Goal: Information Seeking & Learning: Understand process/instructions

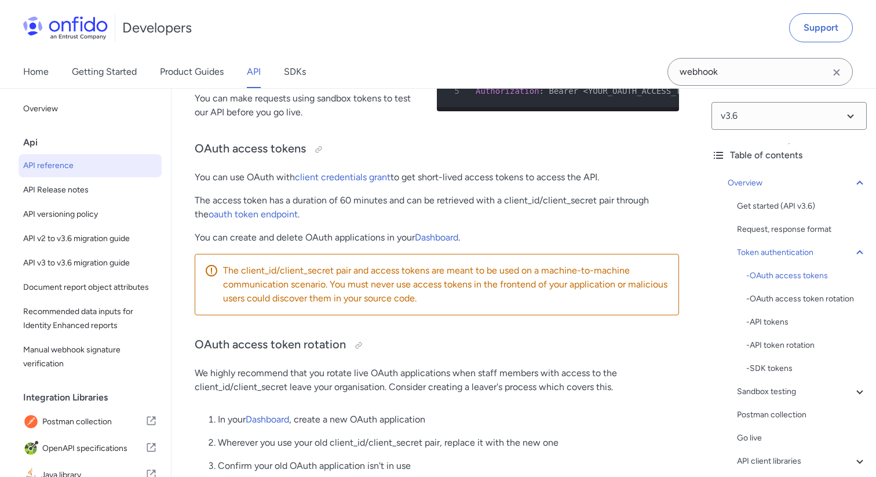
scroll to position [8045, 0]
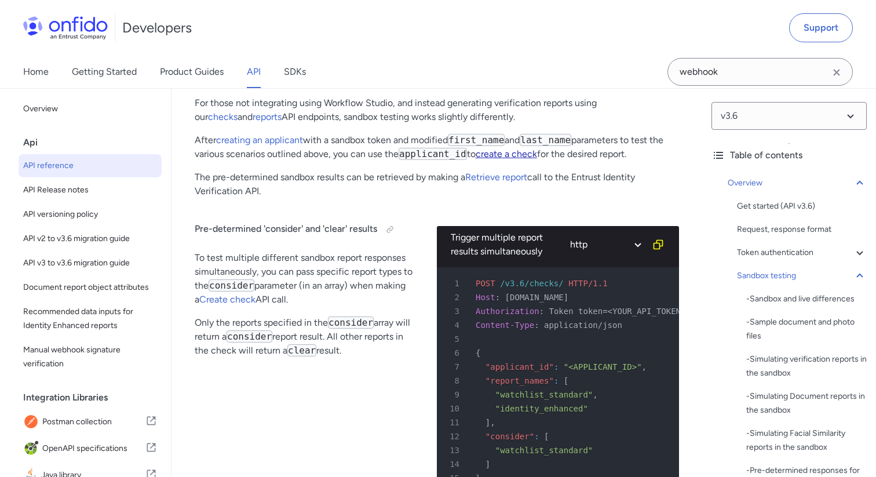
click at [527, 159] on link "create a check" at bounding box center [506, 153] width 61 height 11
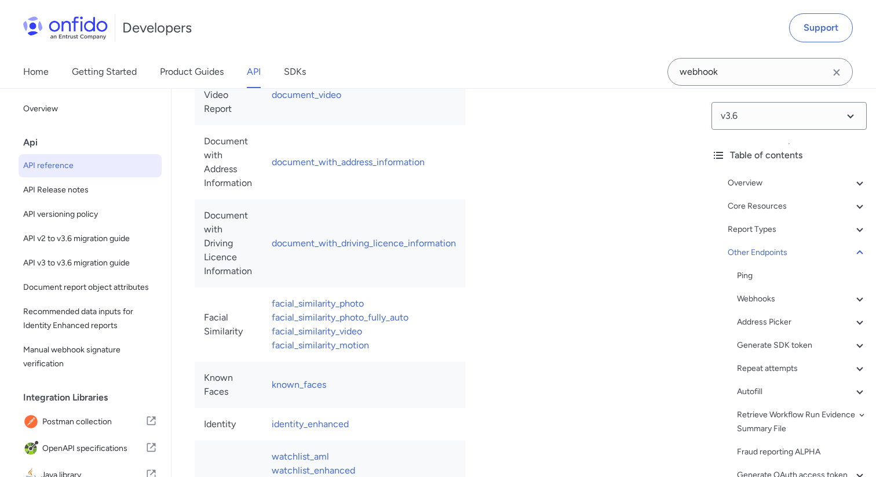
select select "bash"
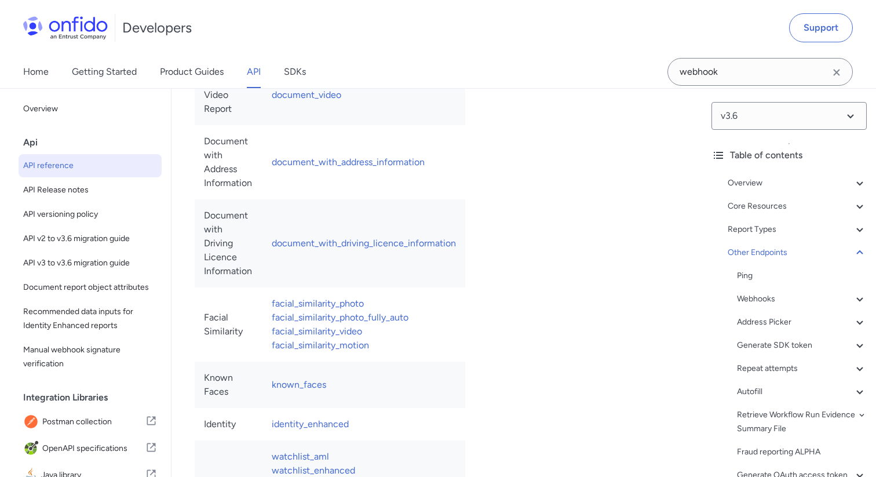
select select "bash"
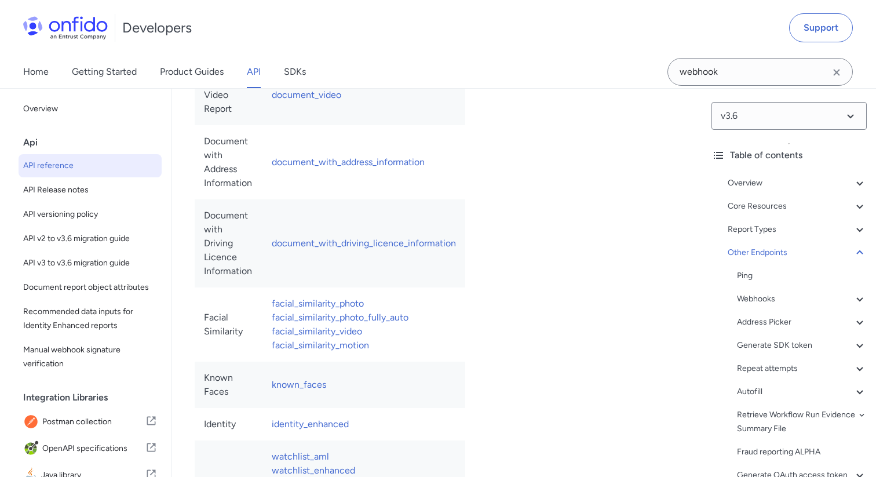
select select "bash"
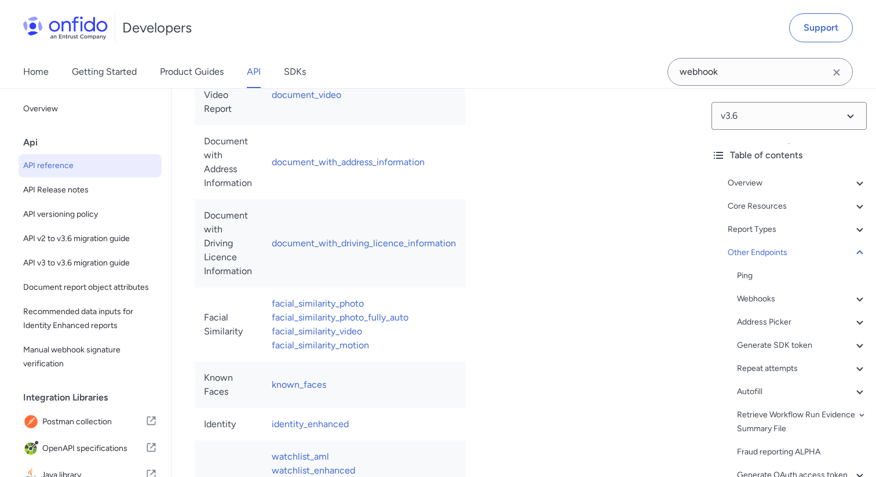
select select "bash"
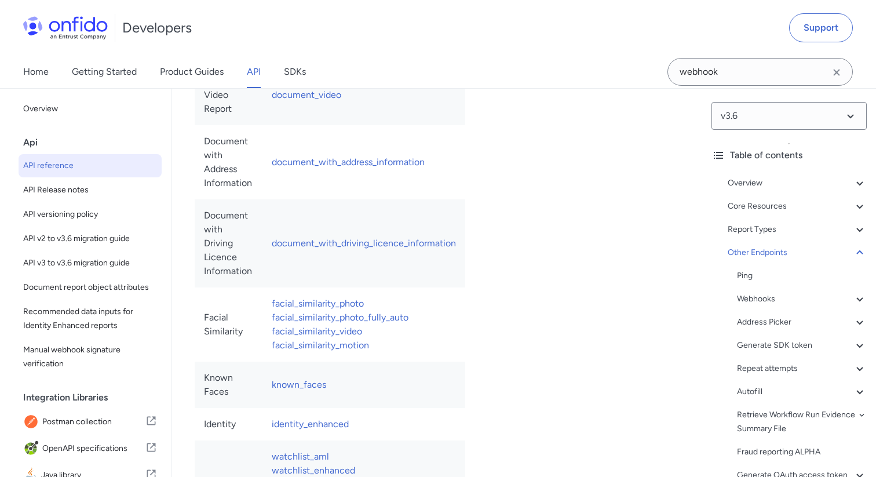
select select "bash"
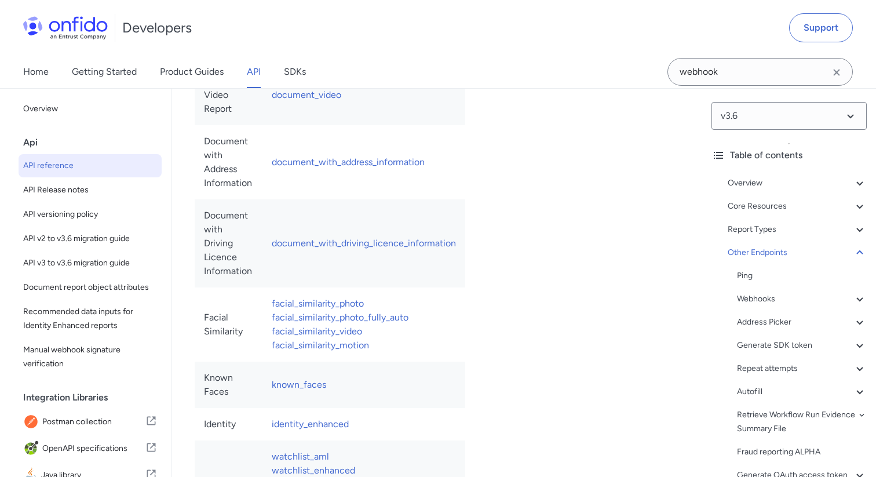
select select "bash"
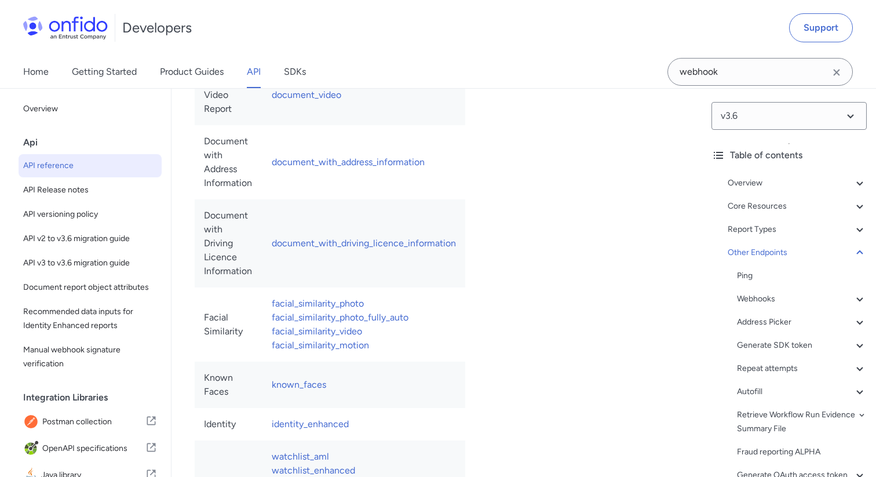
select select "bash"
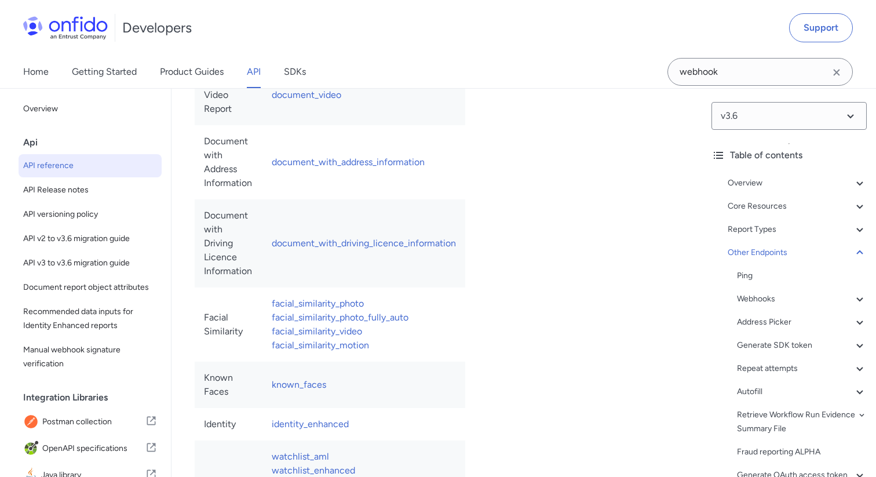
select select "bash"
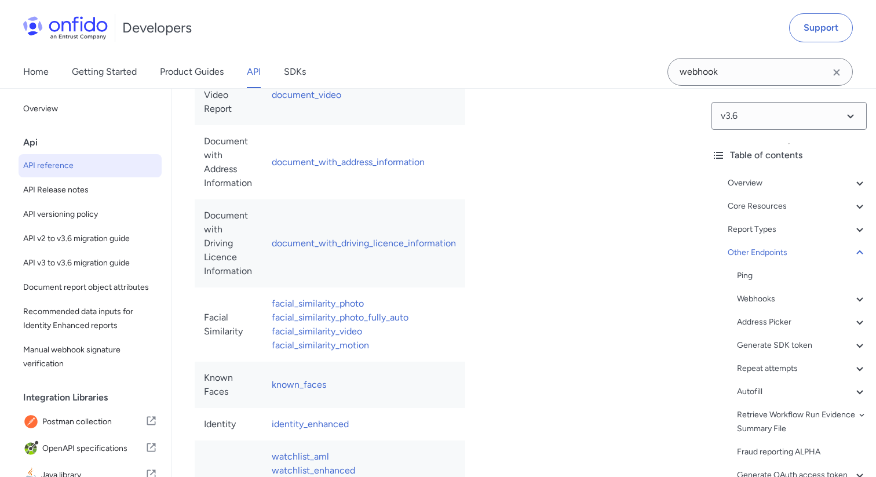
select select "bash"
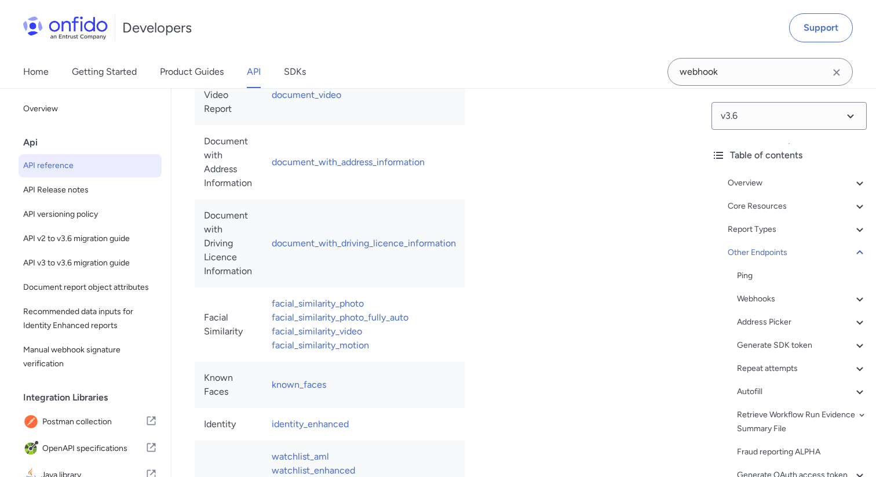
select select "bash"
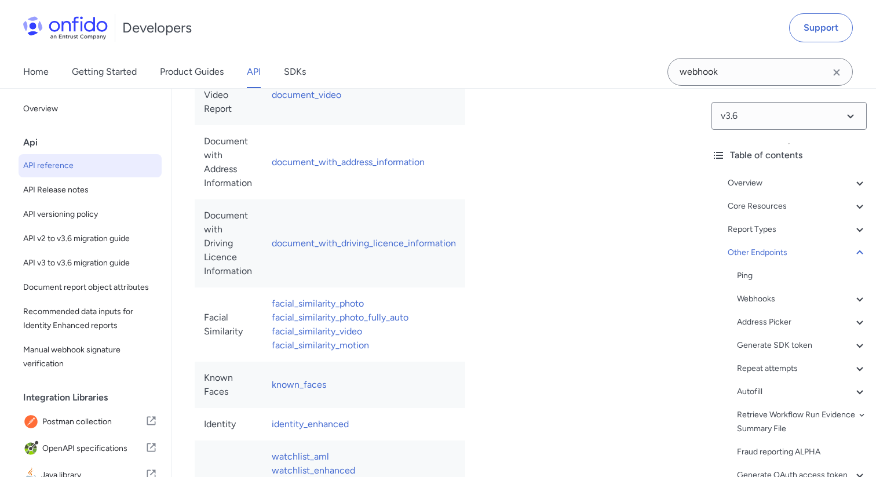
select select "bash"
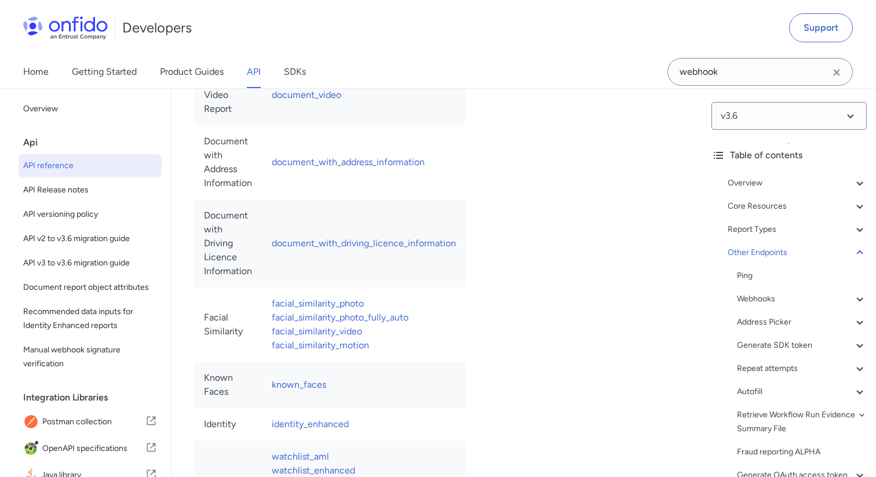
select select "bash"
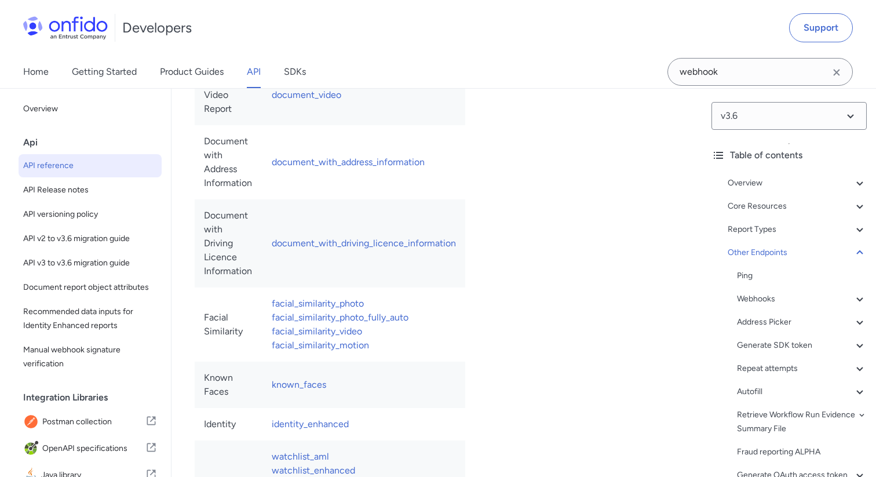
select select "bash"
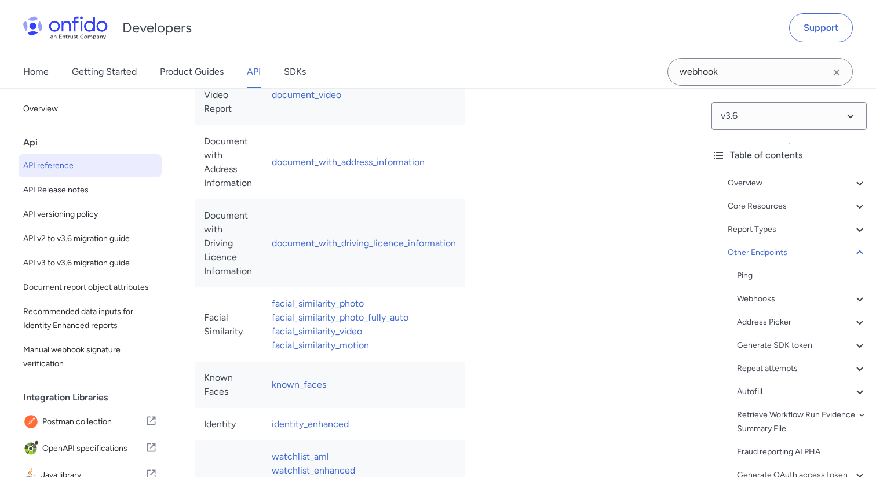
select select "bash"
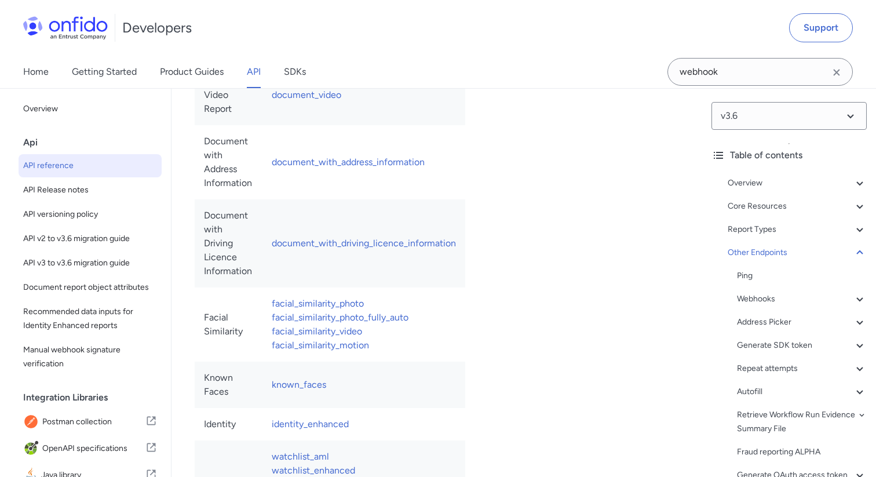
select select "bash"
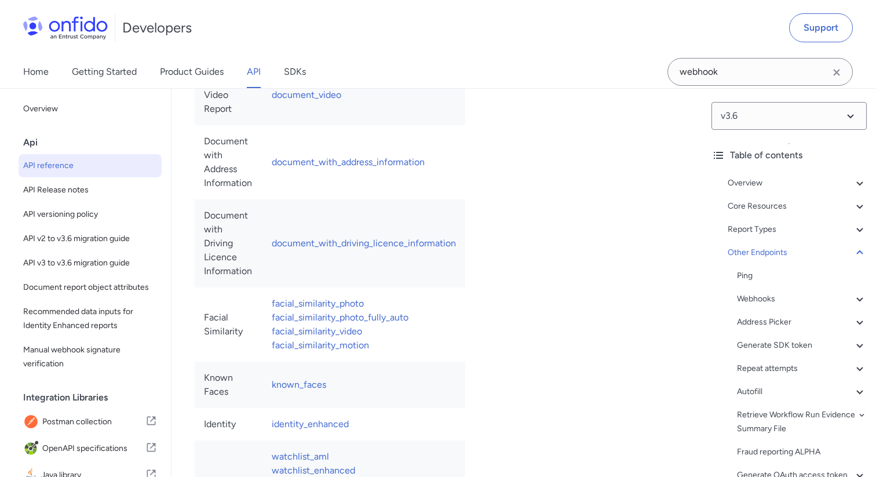
select select "bash"
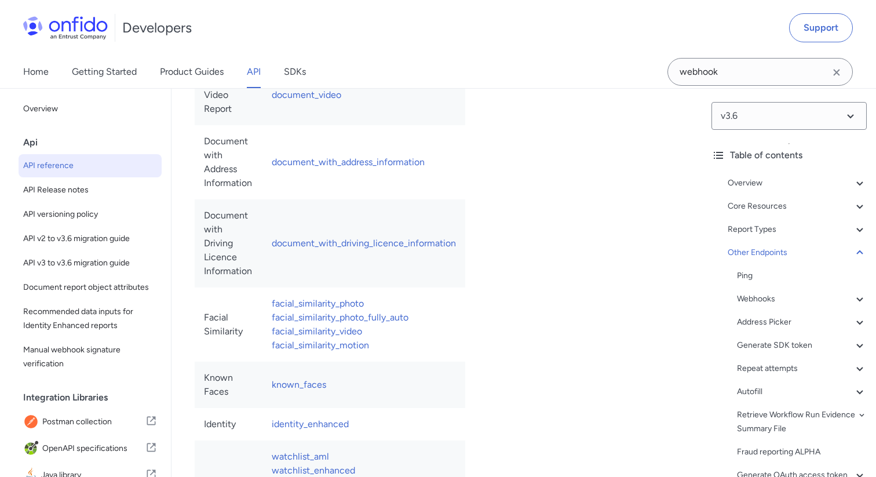
select select "bash"
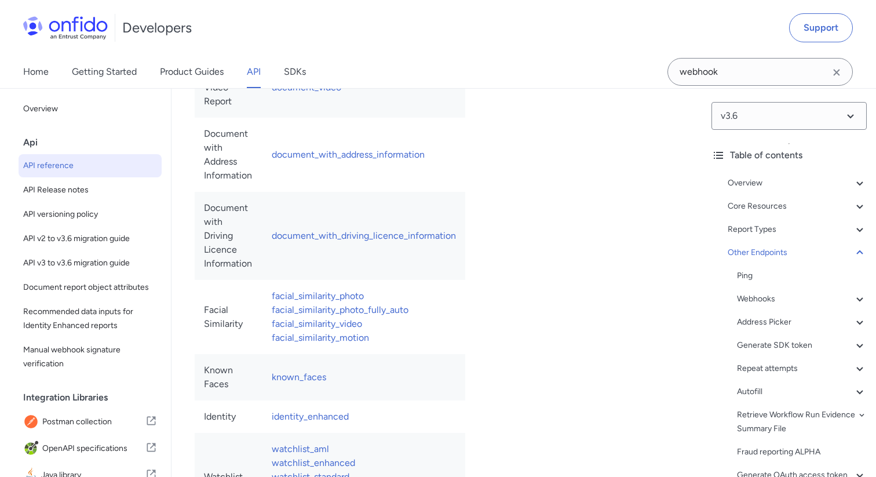
drag, startPoint x: 495, startPoint y: 198, endPoint x: 512, endPoint y: 279, distance: 83.0
copy pre "$ curl -X POST https://api.eu.onfido.com/v3.6/checks \ 2 -H 'Authorization: Tok…"
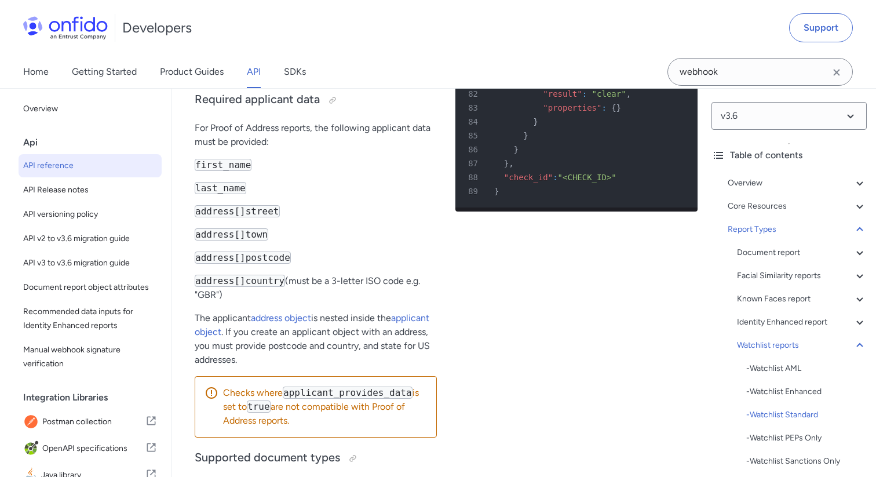
scroll to position [90524, 0]
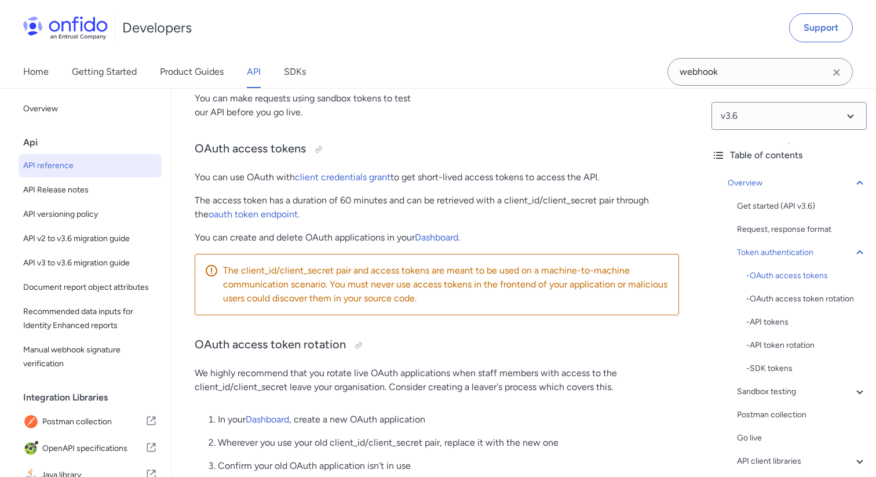
scroll to position [8045, 0]
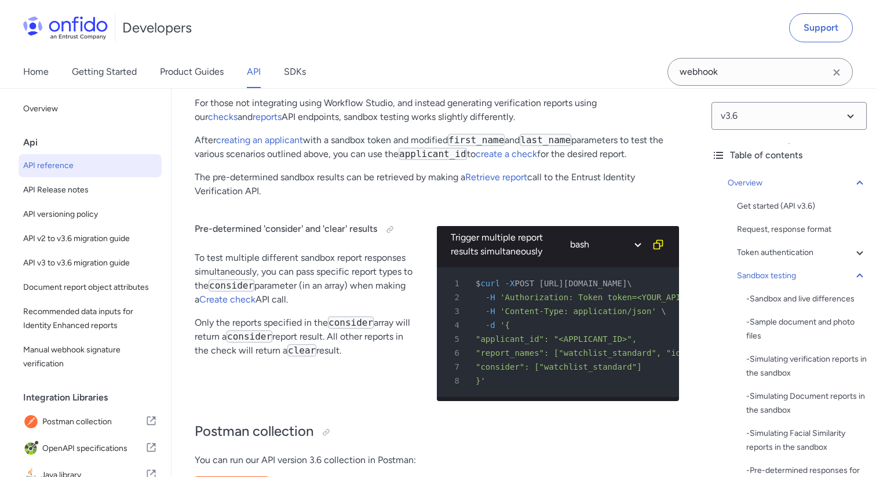
click at [497, 161] on p "After creating an applicant with a sandbox token and modified first_name and la…" at bounding box center [437, 147] width 484 height 28
click at [497, 159] on link "create a check" at bounding box center [506, 153] width 61 height 11
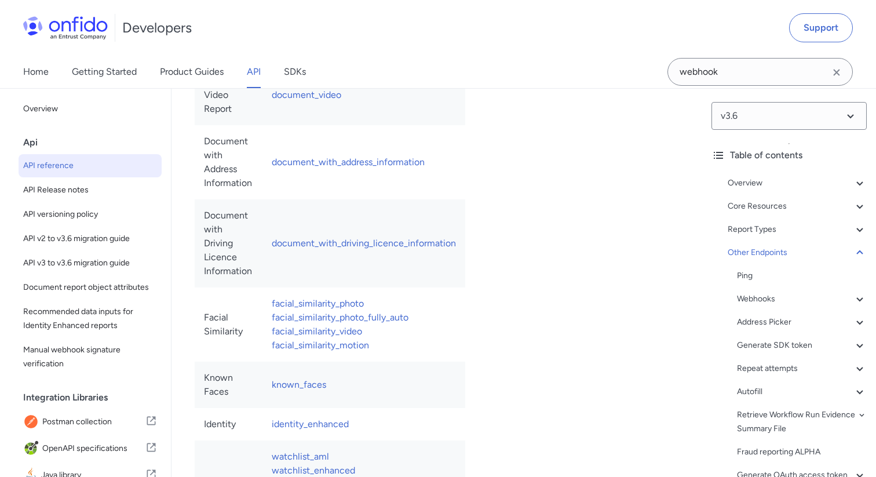
drag, startPoint x: 494, startPoint y: 204, endPoint x: 533, endPoint y: 285, distance: 89.9
copy pre "$ curl -X POST https://api.eu.onfido.com/v3.6/checks \ 2 -H 'Authorization: Tok…"
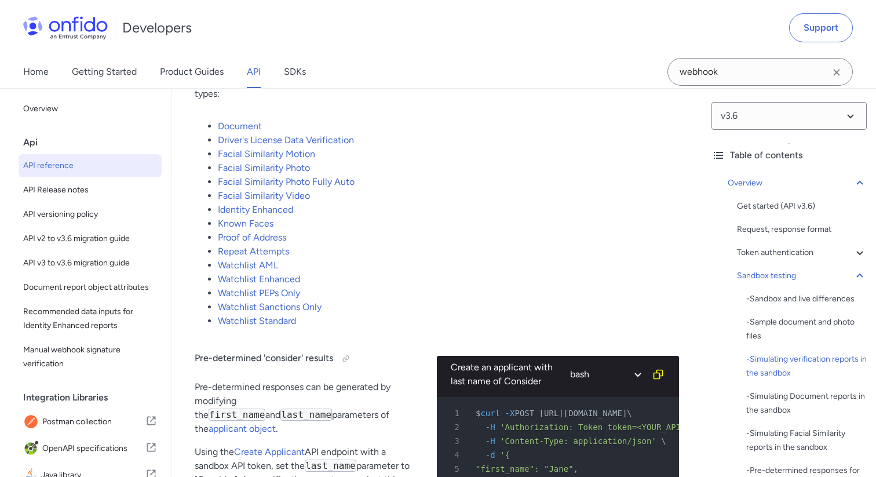
click at [257, 231] on li "Known Faces" at bounding box center [448, 224] width 461 height 14
click at [254, 229] on link "Known Faces" at bounding box center [246, 223] width 56 height 11
click at [218, 218] on link "Known Faces" at bounding box center [246, 223] width 56 height 11
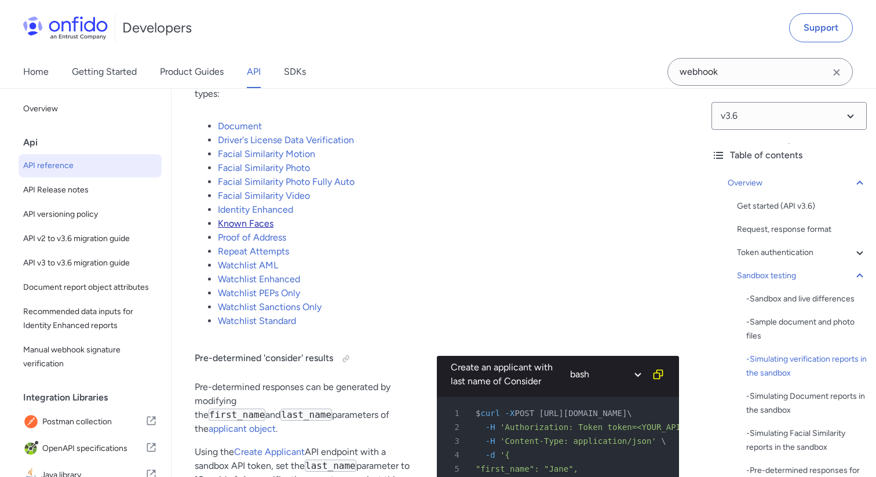
click at [218, 218] on link "Known Faces" at bounding box center [246, 223] width 56 height 11
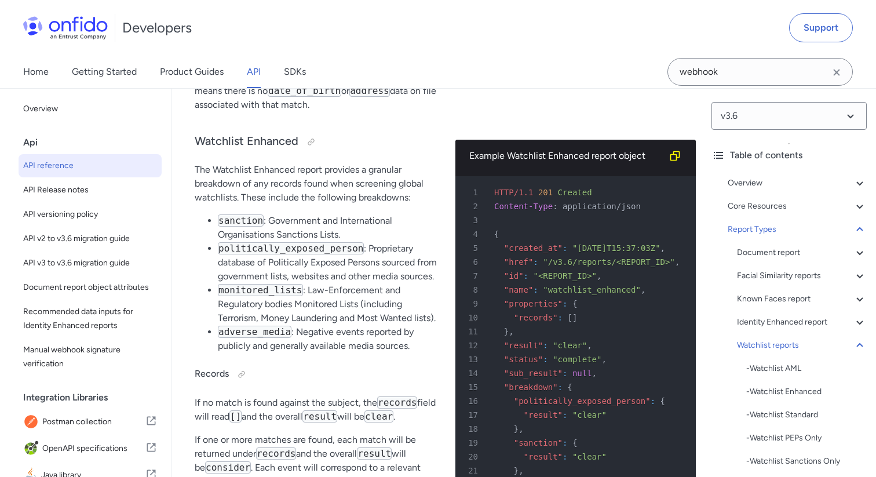
scroll to position [73981, 0]
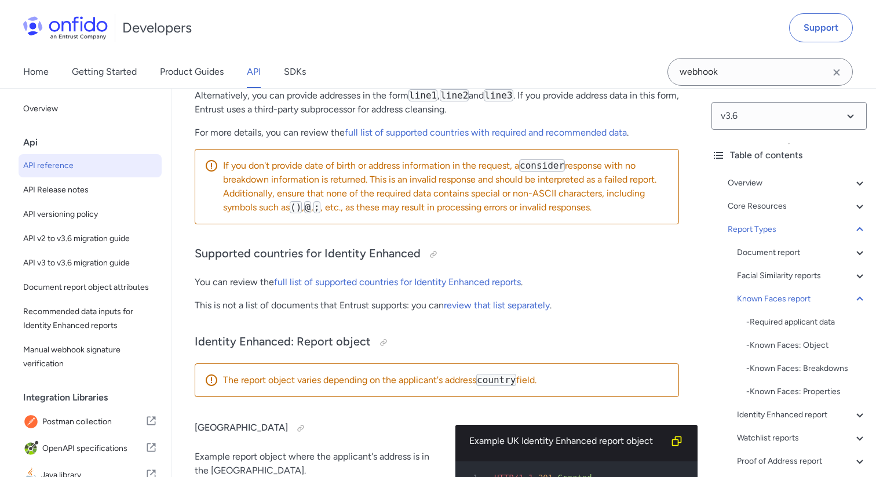
drag, startPoint x: 356, startPoint y: 236, endPoint x: 296, endPoint y: 239, distance: 60.3
copy code "known_faces"
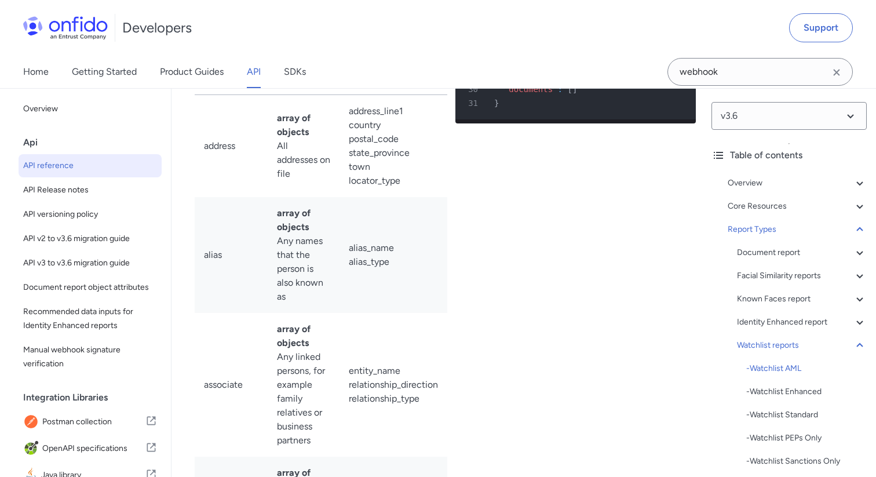
scroll to position [79726, 0]
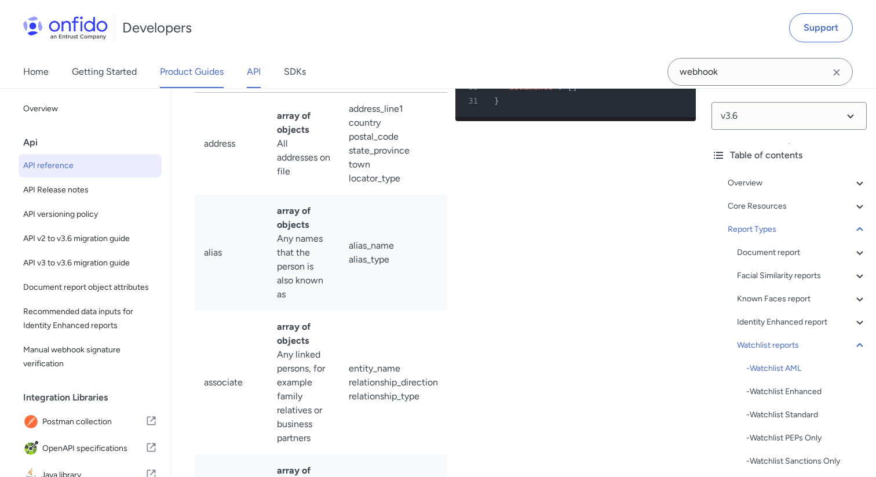
click at [214, 79] on link "Product Guides" at bounding box center [192, 72] width 64 height 32
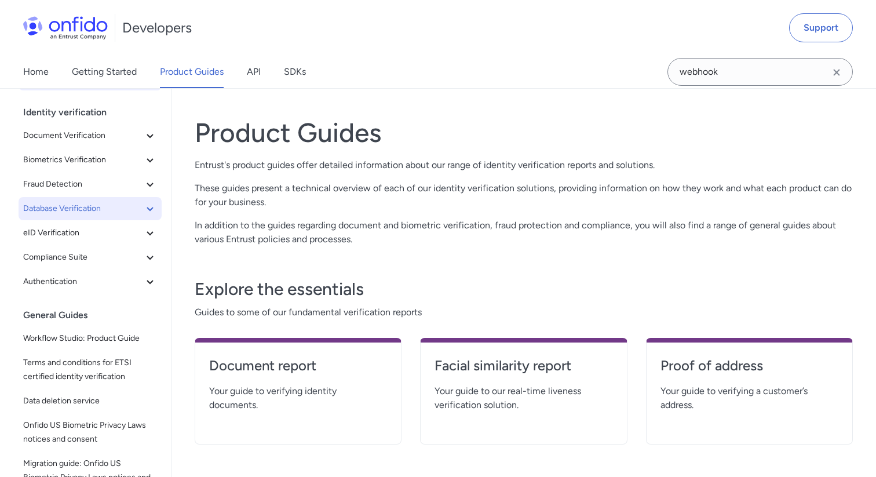
scroll to position [33, 0]
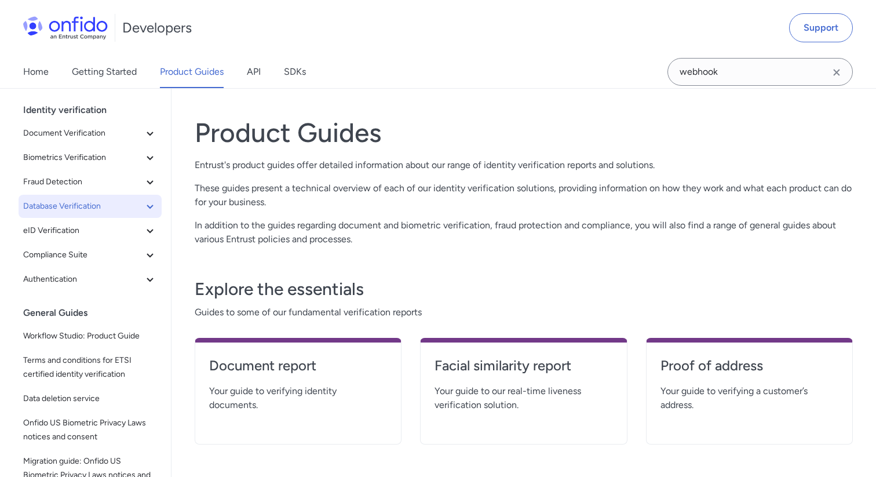
click at [99, 206] on span "Database Verification" at bounding box center [83, 206] width 120 height 14
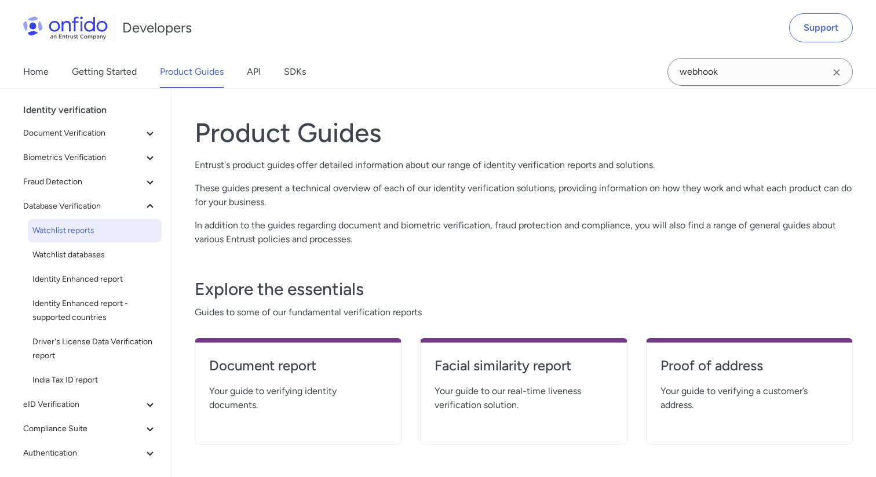
click at [88, 232] on span "Watchlist reports" at bounding box center [94, 231] width 125 height 14
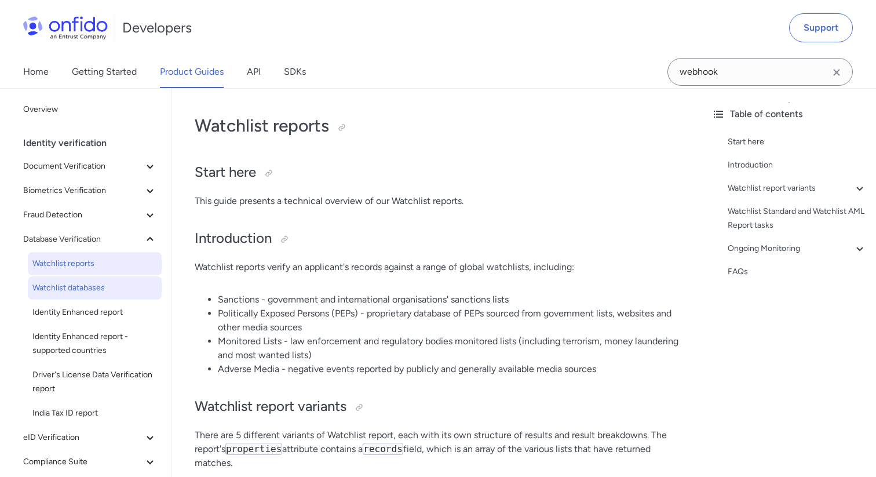
click at [79, 286] on span "Watchlist databases" at bounding box center [94, 288] width 125 height 14
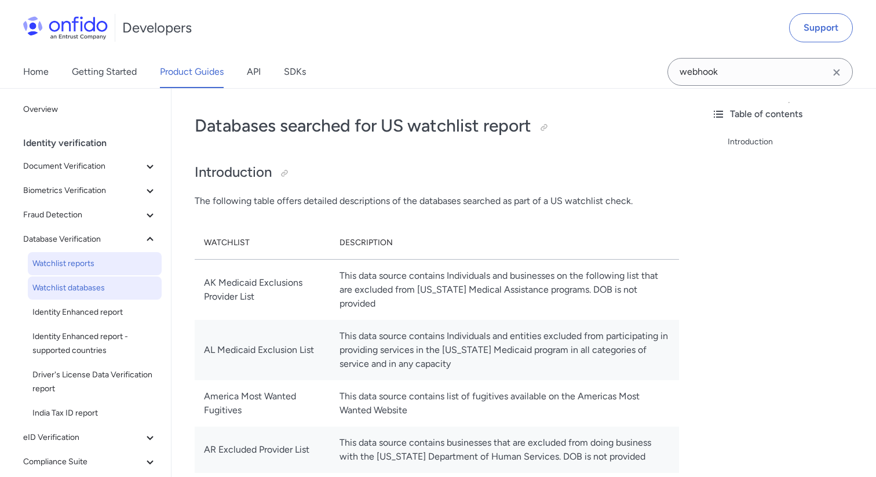
click at [78, 263] on span "Watchlist reports" at bounding box center [94, 264] width 125 height 14
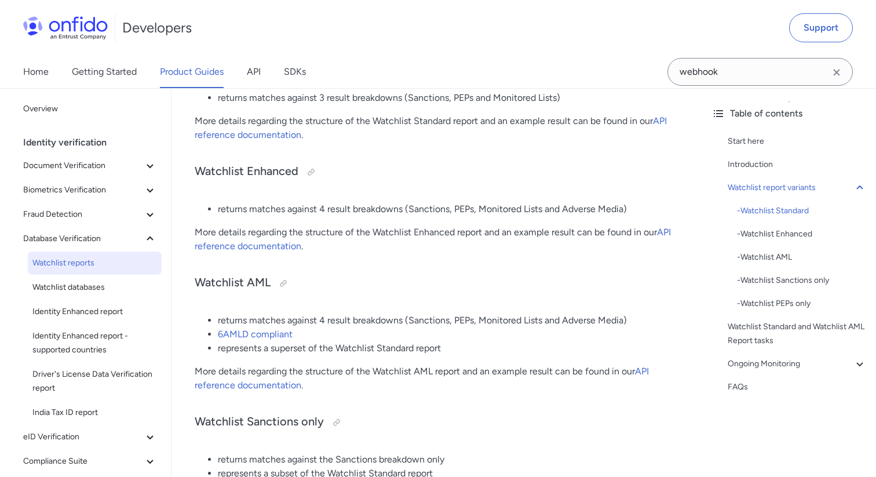
scroll to position [517, 0]
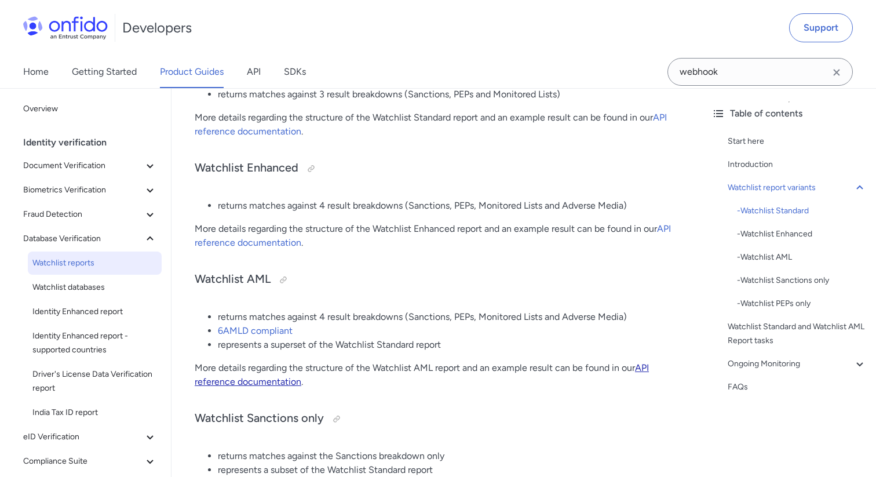
click at [266, 384] on link "API reference documentation" at bounding box center [422, 374] width 454 height 25
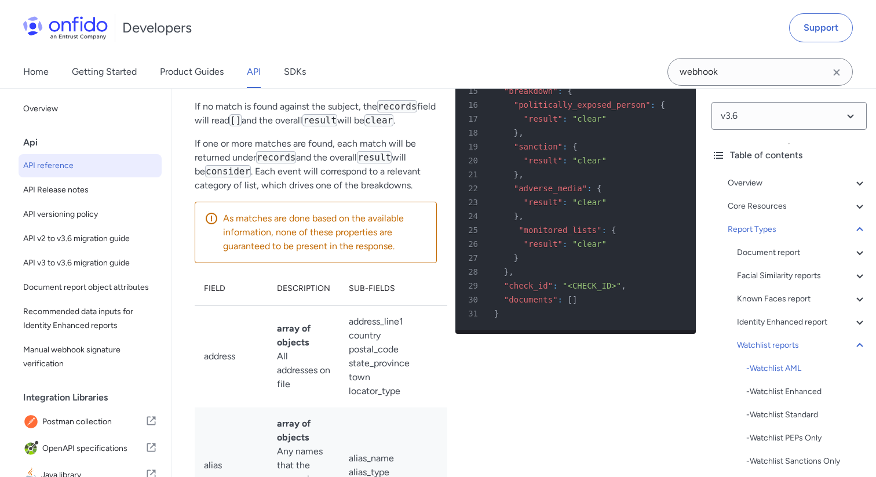
scroll to position [80121, 0]
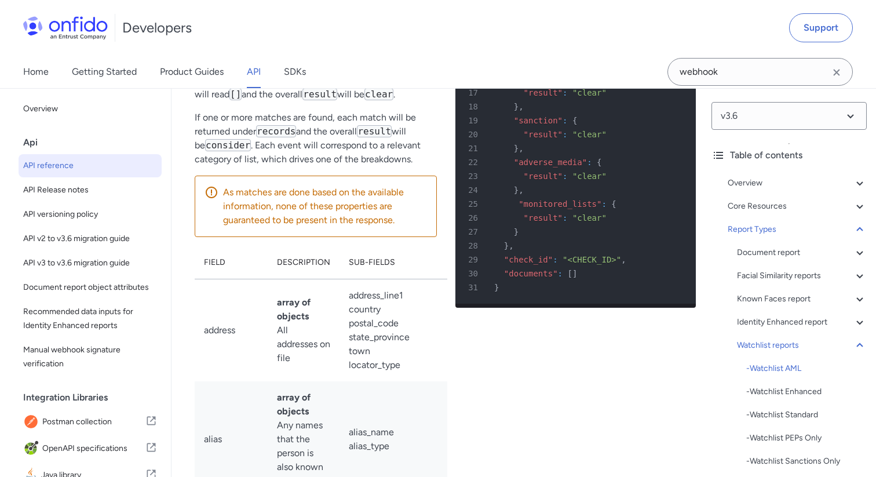
scroll to position [80156, 0]
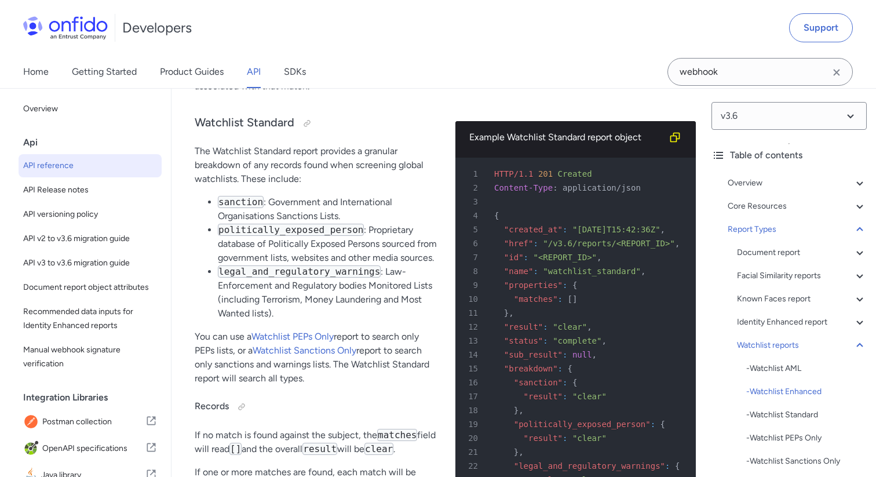
scroll to position [82156, 0]
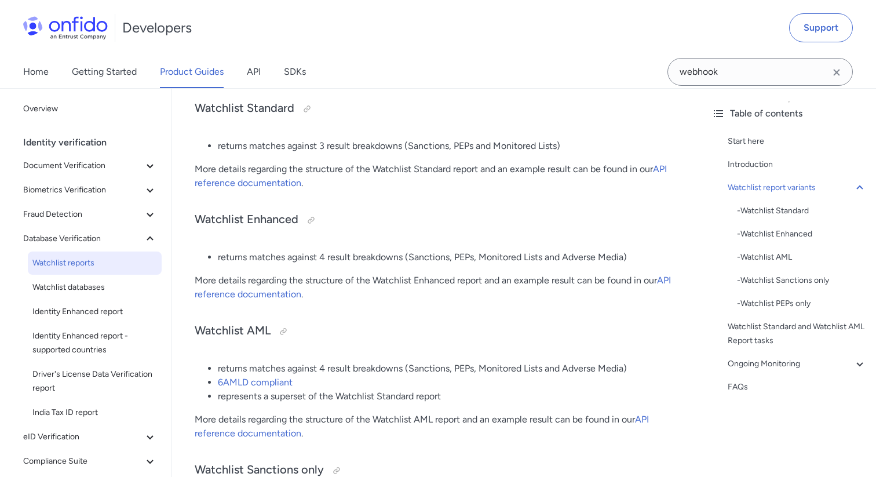
scroll to position [468, 0]
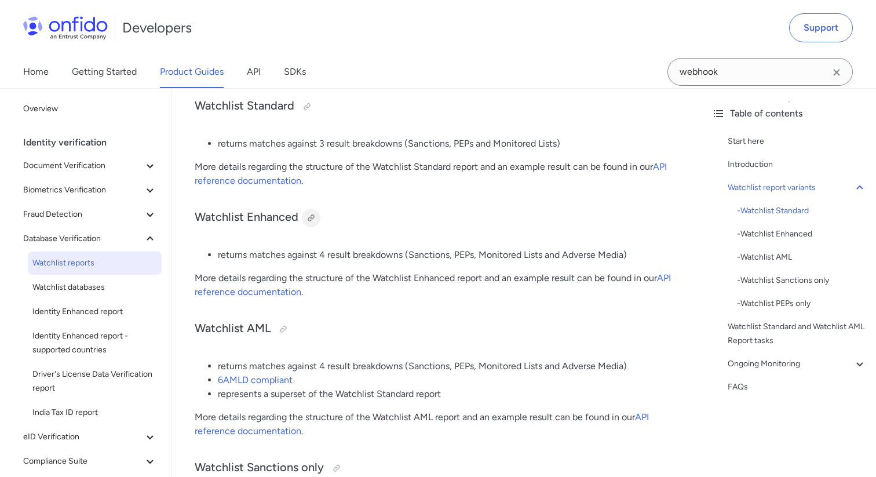
click at [310, 220] on div at bounding box center [311, 217] width 9 height 9
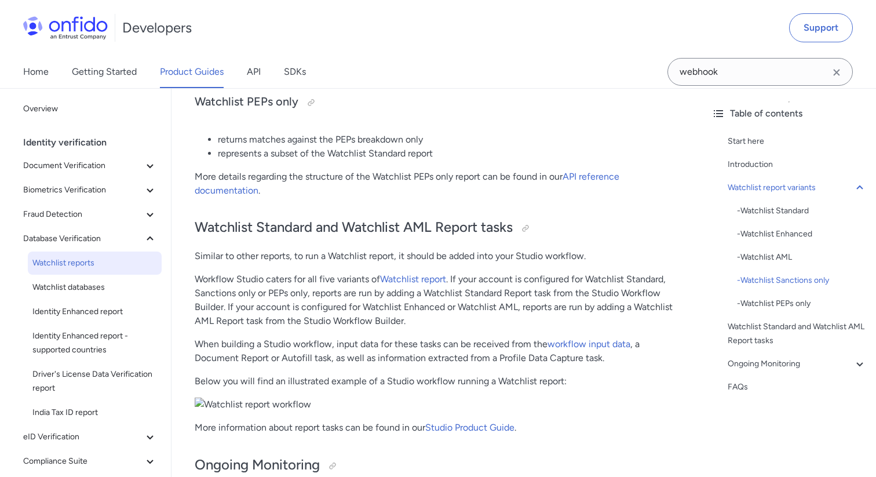
scroll to position [960, 0]
click at [100, 65] on link "Getting Started" at bounding box center [104, 72] width 65 height 32
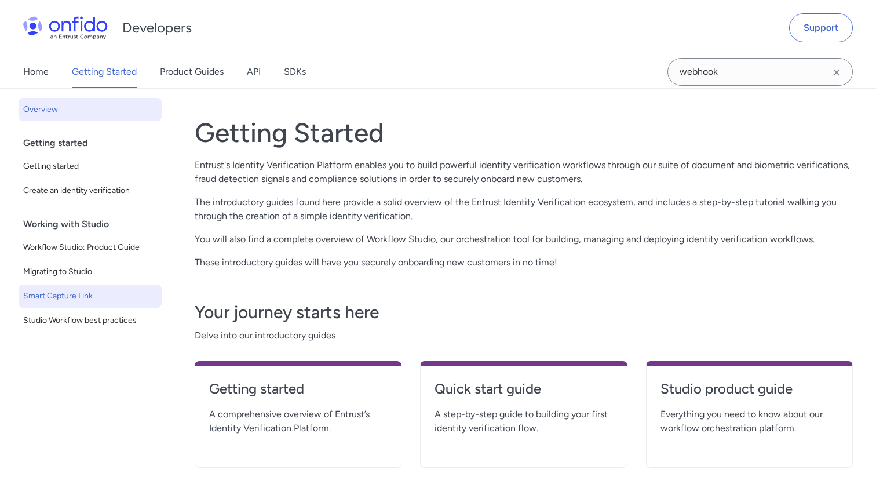
click at [85, 293] on span "Smart Capture Link" at bounding box center [90, 296] width 134 height 14
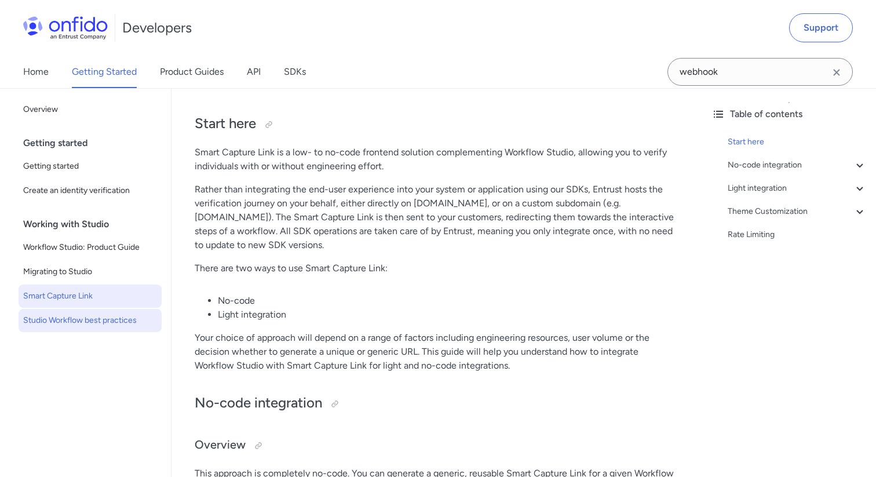
click at [105, 327] on span "Studio Workflow best practices" at bounding box center [90, 320] width 134 height 14
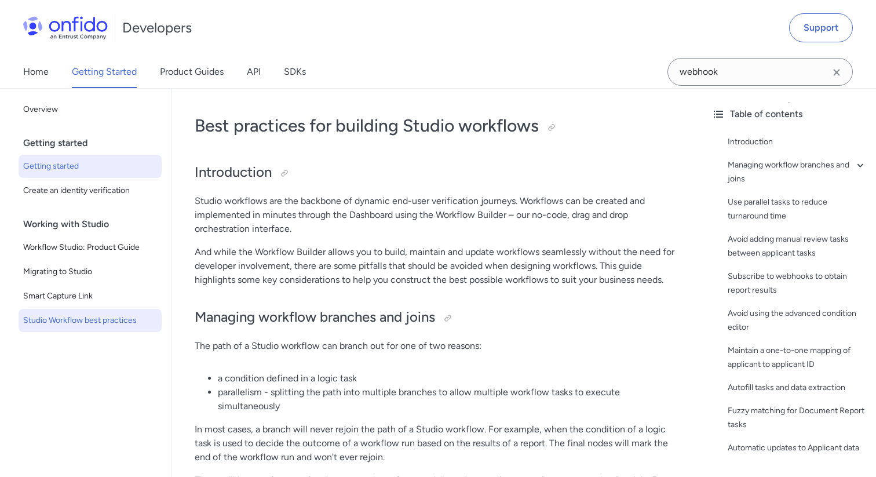
click at [83, 165] on span "Getting started" at bounding box center [90, 166] width 134 height 14
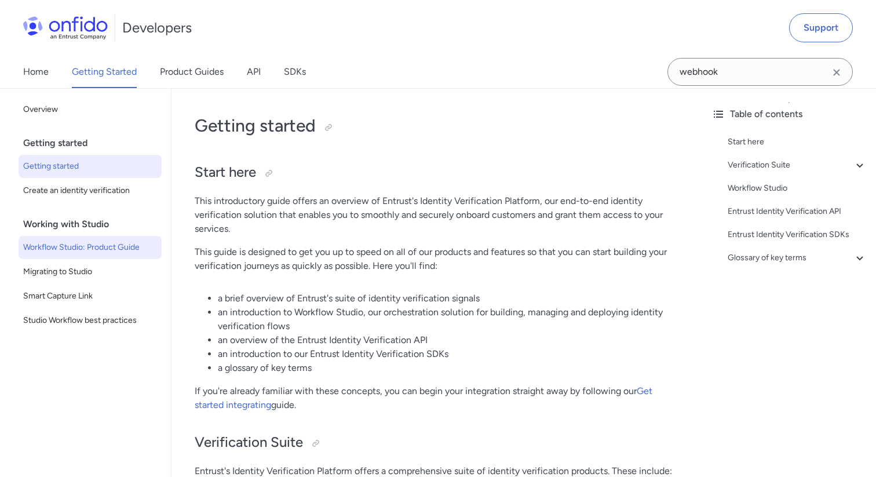
click at [90, 248] on span "Workflow Studio: Product Guide" at bounding box center [90, 247] width 134 height 14
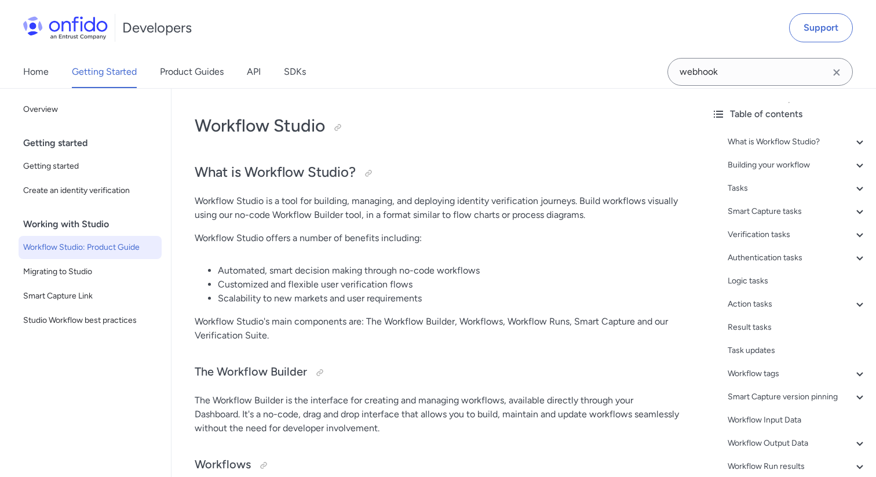
click at [101, 254] on link "Workflow Studio: Product Guide" at bounding box center [90, 247] width 143 height 23
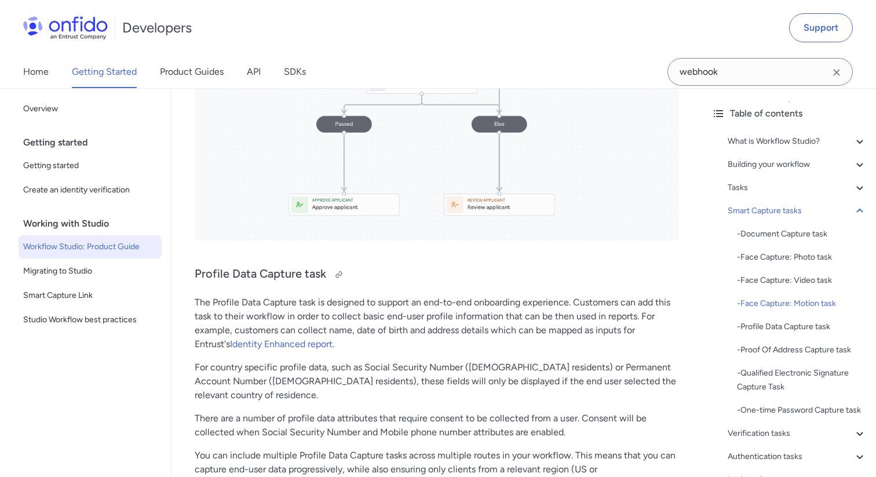
scroll to position [6215, 0]
